Goal: Check status: Verify the current state of an ongoing process or item

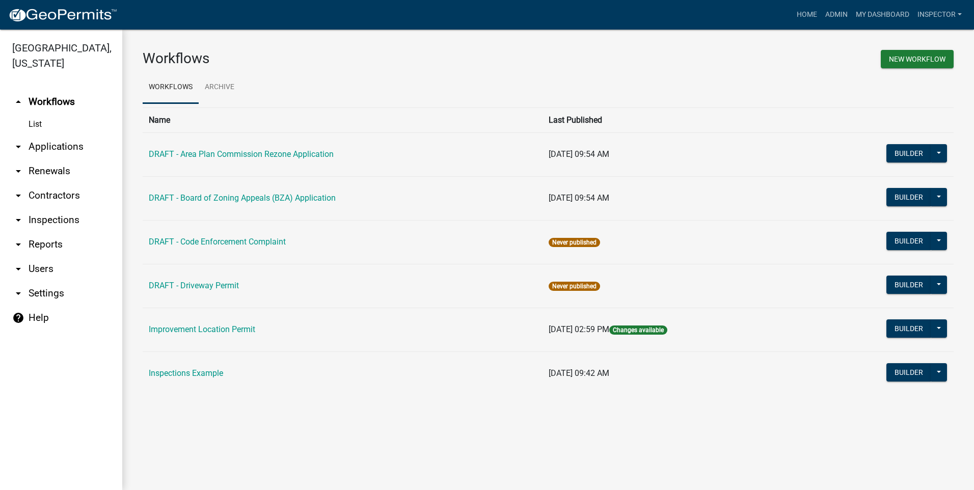
click at [40, 144] on link "arrow_drop_down Applications" at bounding box center [61, 146] width 122 height 24
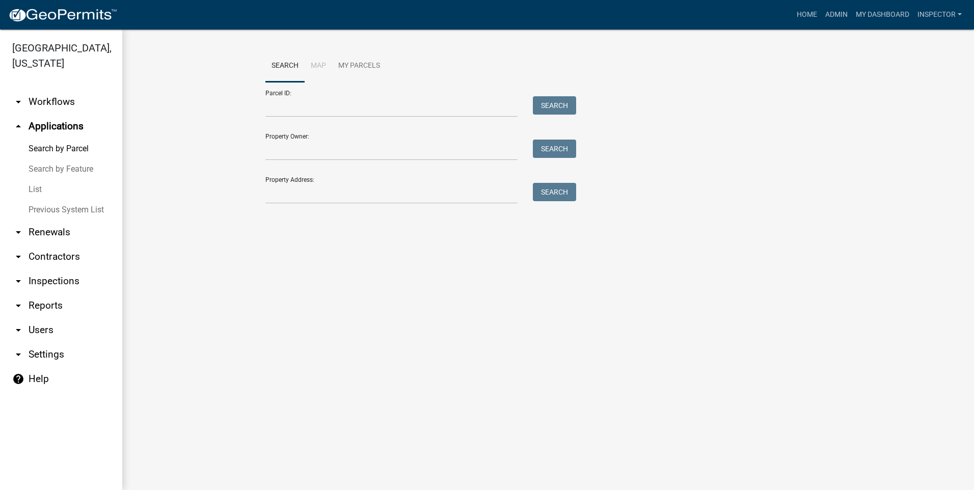
click at [36, 186] on link "List" at bounding box center [61, 189] width 122 height 20
click at [318, 184] on input "Property Address:" at bounding box center [391, 193] width 252 height 21
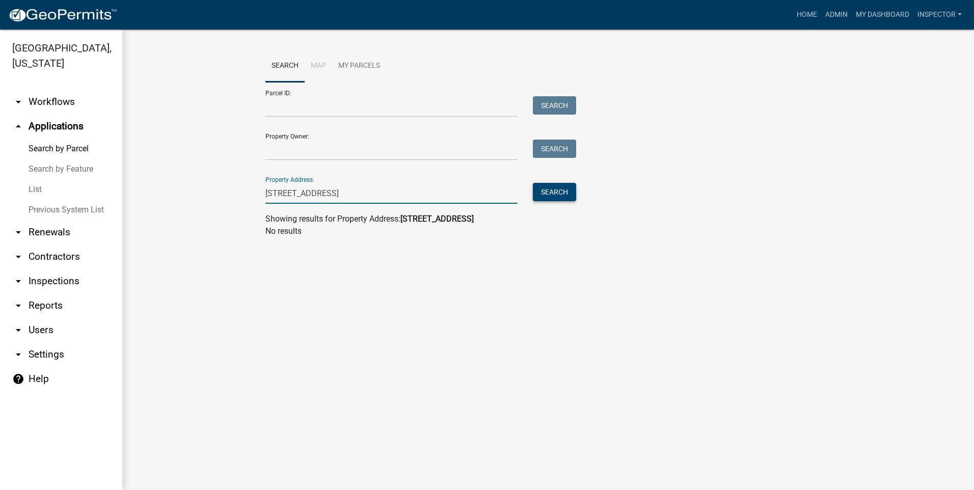
type input "[STREET_ADDRESS]"
click at [558, 198] on button "Search" at bounding box center [554, 192] width 43 height 18
click at [41, 187] on link "List" at bounding box center [61, 189] width 122 height 20
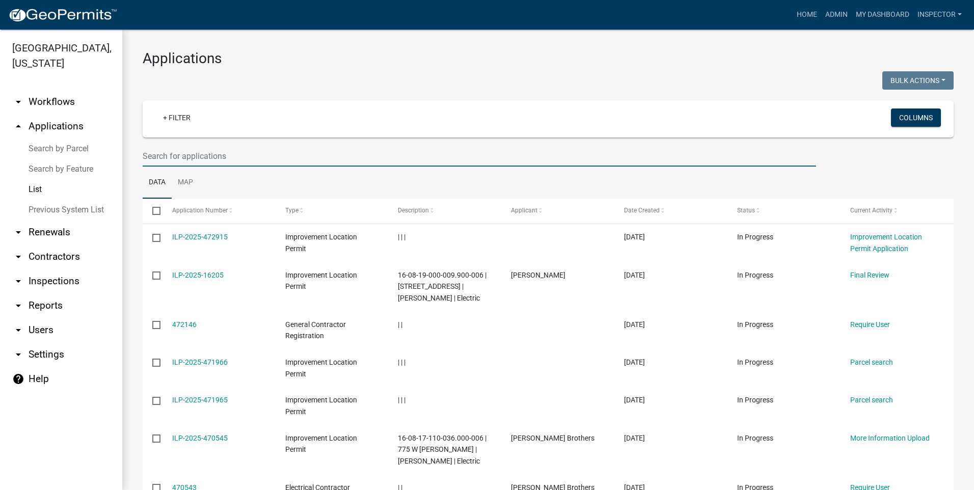
click at [242, 159] on input "text" at bounding box center [479, 156] width 673 height 21
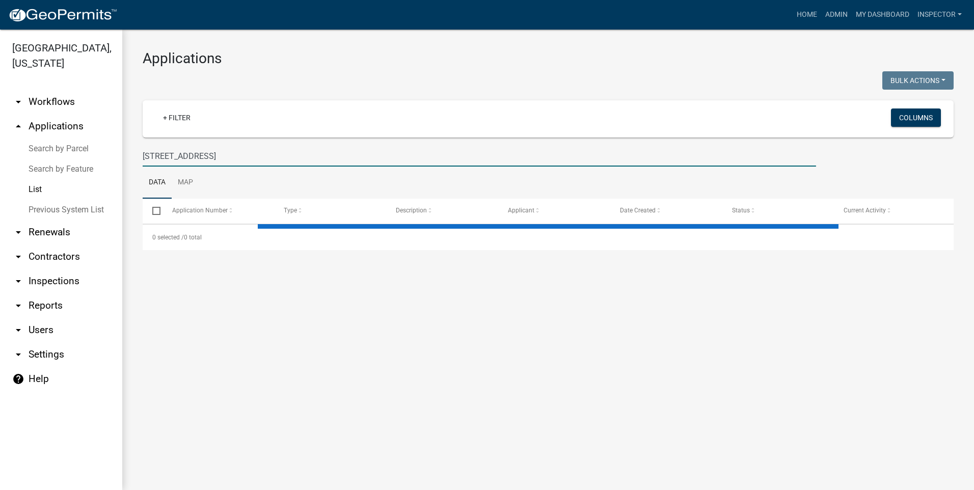
type input "[STREET_ADDRESS]"
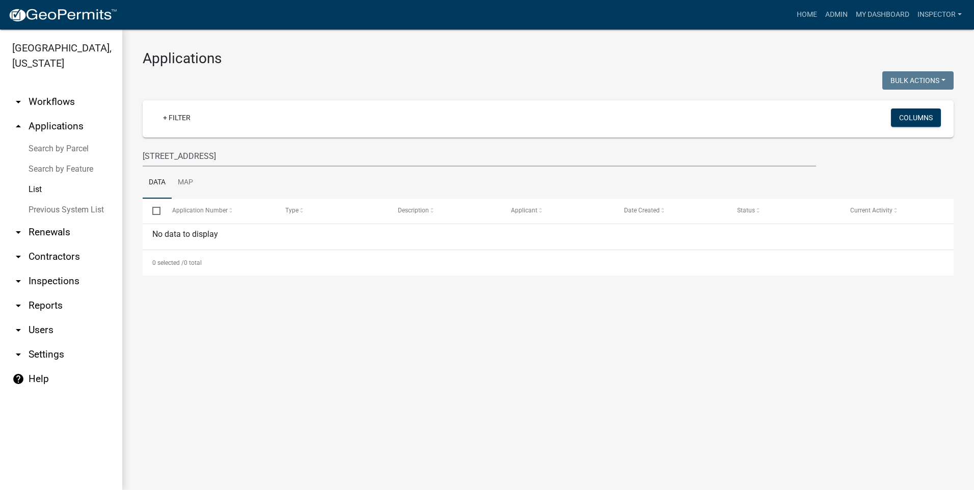
click at [39, 185] on link "List" at bounding box center [61, 189] width 122 height 20
click at [41, 190] on link "List" at bounding box center [61, 189] width 122 height 20
click at [155, 209] on input "checkbox" at bounding box center [155, 210] width 7 height 7
checkbox input "true"
drag, startPoint x: 230, startPoint y: 152, endPoint x: 124, endPoint y: 182, distance: 110.2
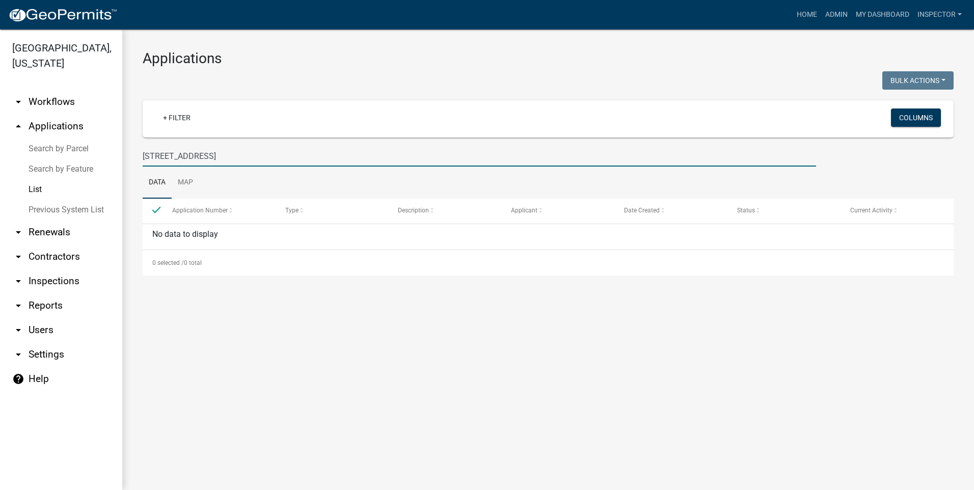
click at [124, 182] on div "Applications Bulk Actions Void Expire Lock Withdraw + Filter Columns [STREET_AD…" at bounding box center [547, 163] width 851 height 266
type input "012389"
